Goal: Check status: Check status

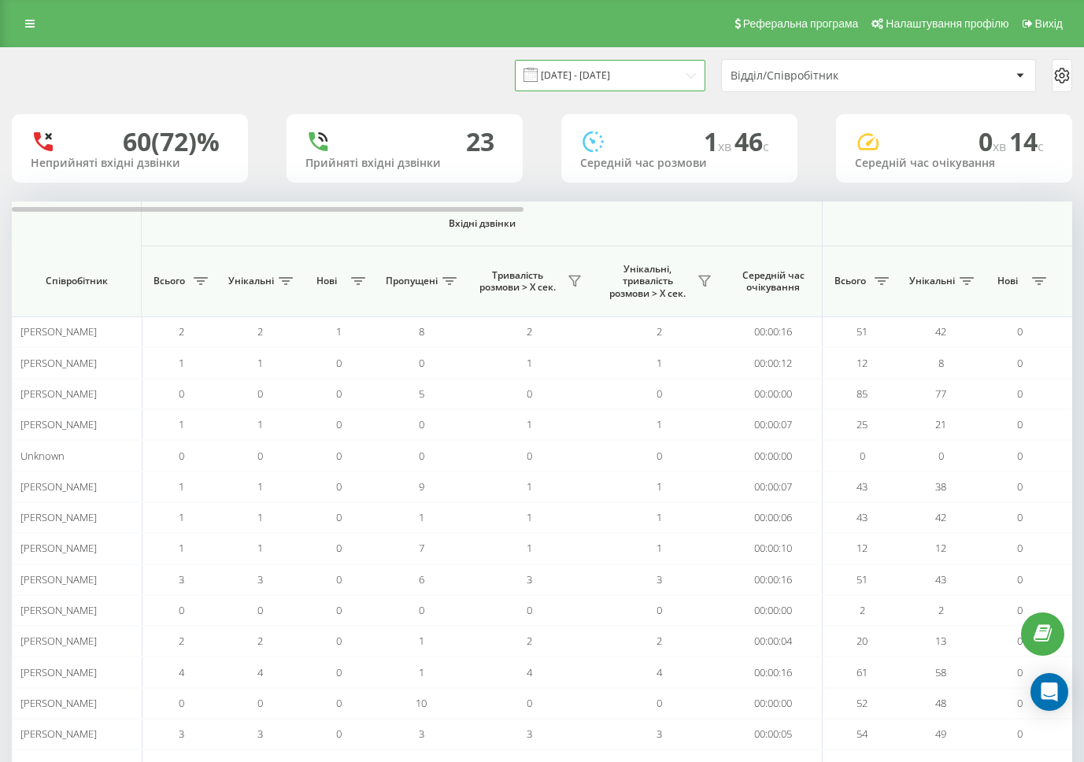
click at [631, 70] on input "[DATE] - [DATE]" at bounding box center [610, 75] width 190 height 31
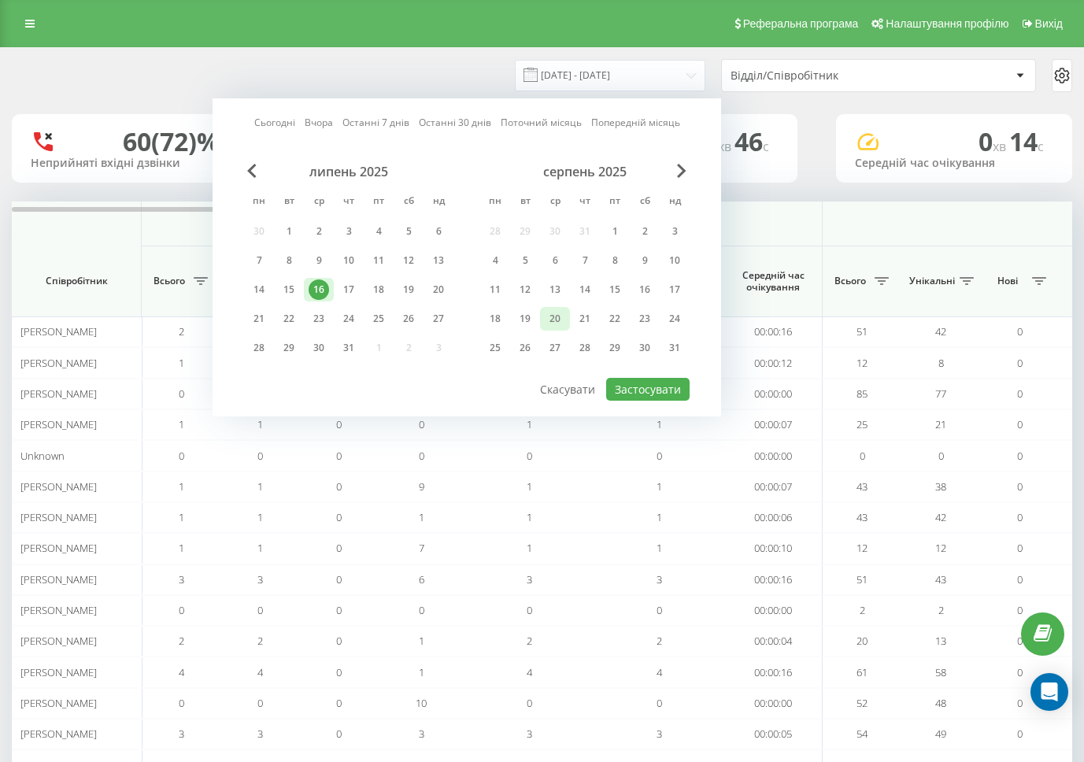
click at [545, 319] on div "20" at bounding box center [555, 318] width 20 height 20
click at [526, 319] on div "19" at bounding box center [525, 318] width 20 height 20
click at [650, 382] on button "Застосувати" at bounding box center [647, 389] width 83 height 23
type input "19.08.2025 - 19.08.2025"
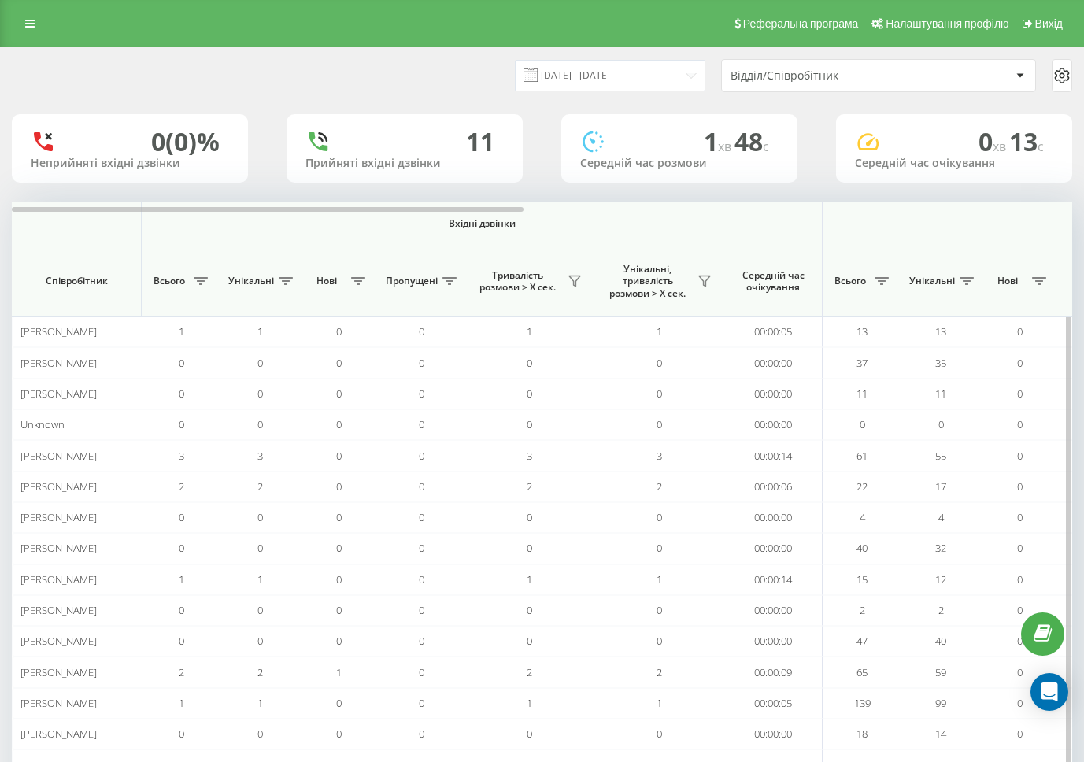
scroll to position [0, 1060]
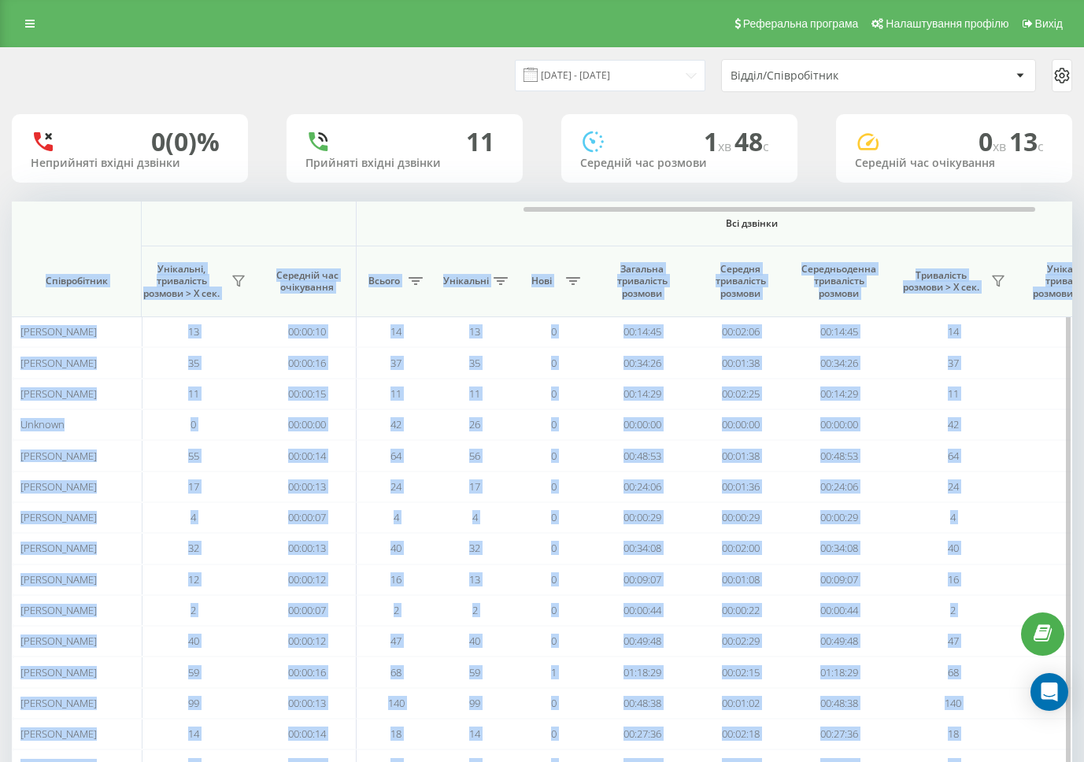
drag, startPoint x: 420, startPoint y: 222, endPoint x: 948, endPoint y: 229, distance: 528.0
click at [948, 229] on div "Вхідні дзвінки Вихідні дзвінки Всі дзвінки Співробітник Всього Унікальні Нові П…" at bounding box center [542, 506] width 1060 height 610
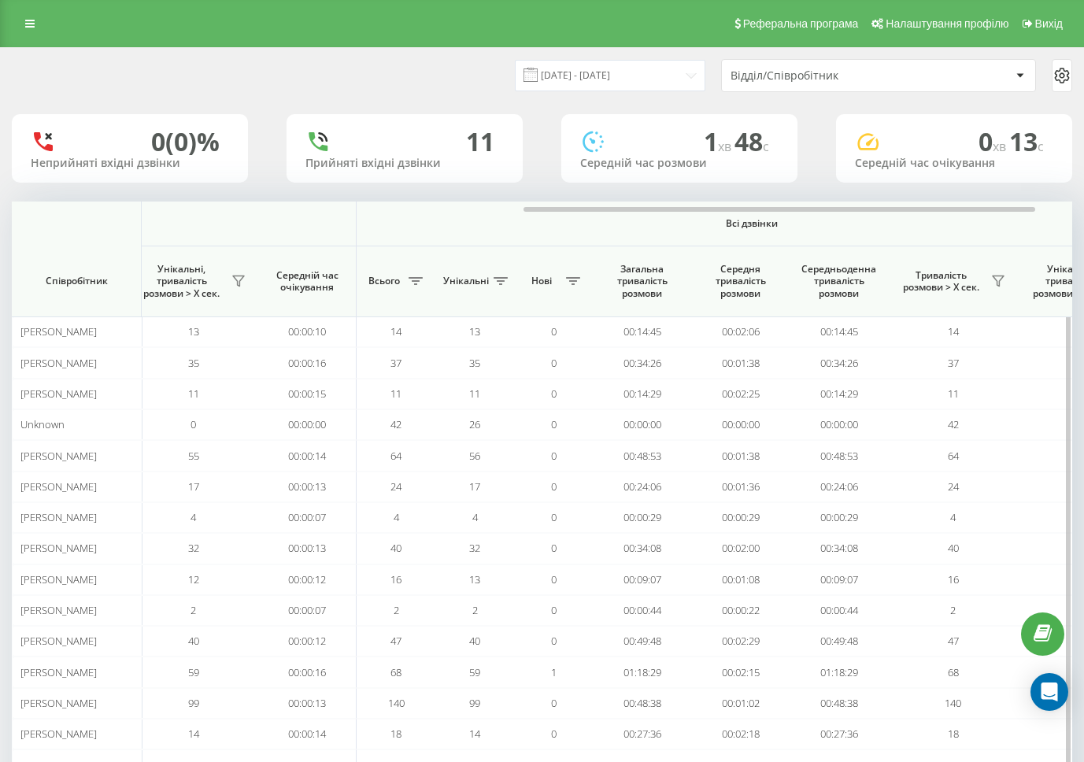
click at [908, 246] on th "Тривалість розмови > Х сек." at bounding box center [953, 281] width 130 height 71
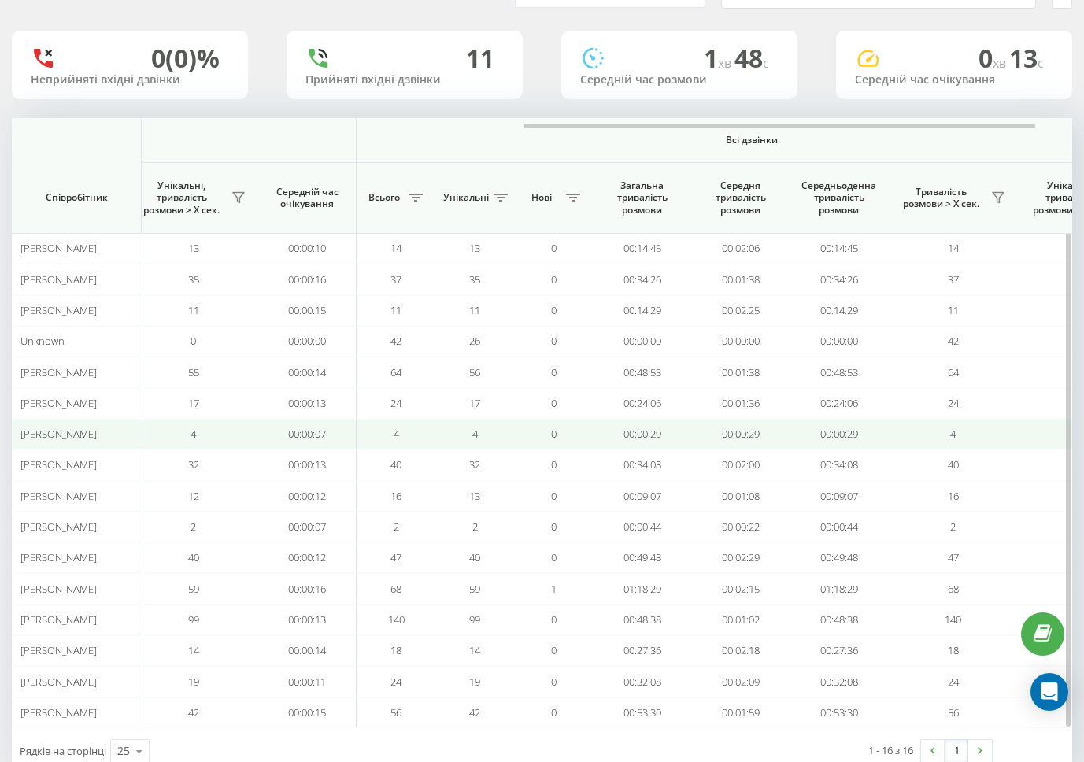
scroll to position [127, 0]
